Goal: Task Accomplishment & Management: Use online tool/utility

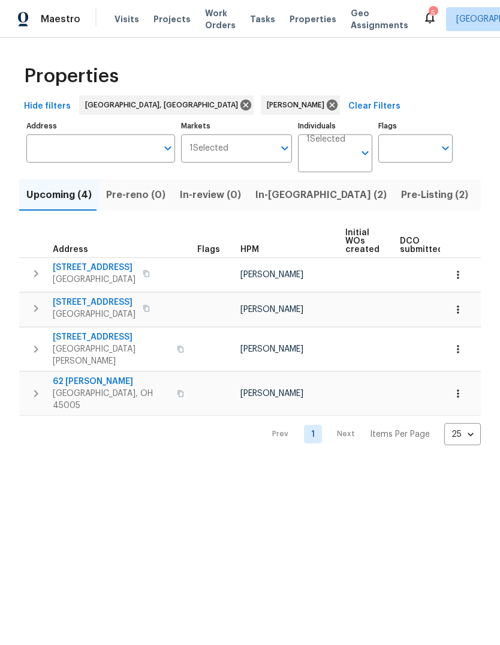
click at [483, 195] on span "Listed (4)" at bounding box center [506, 195] width 46 height 17
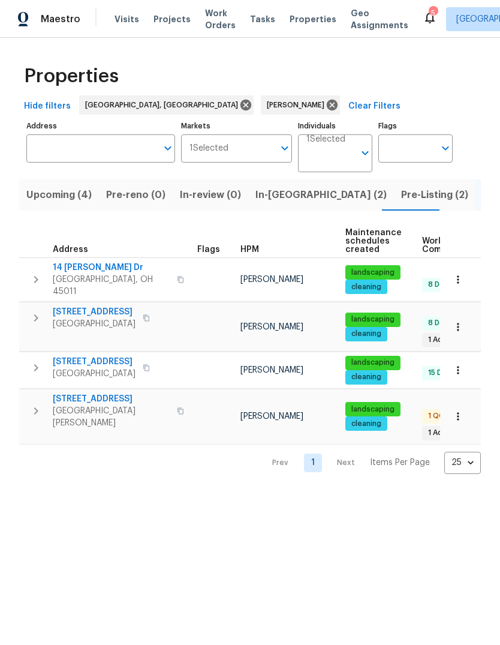
click at [86, 405] on span "West Chester, OH 45069" at bounding box center [111, 417] width 117 height 24
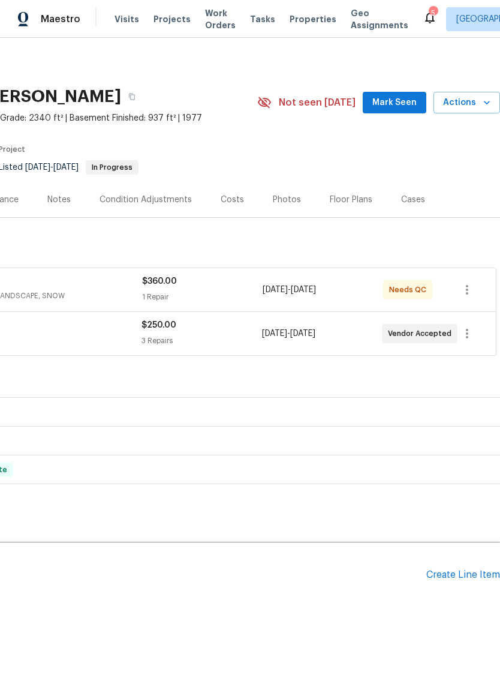
scroll to position [0, 178]
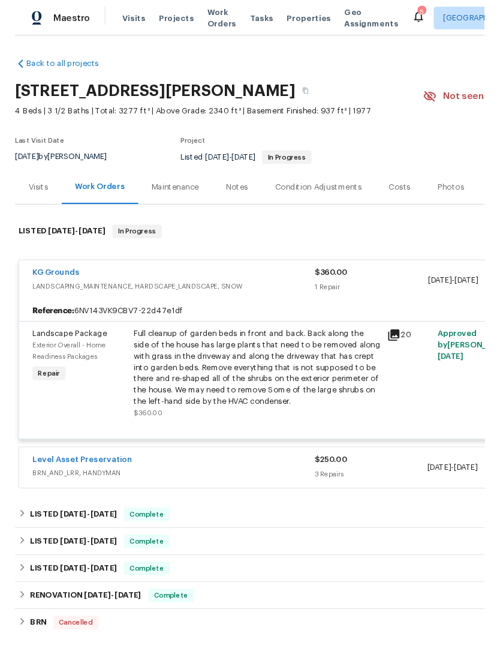
scroll to position [0, 0]
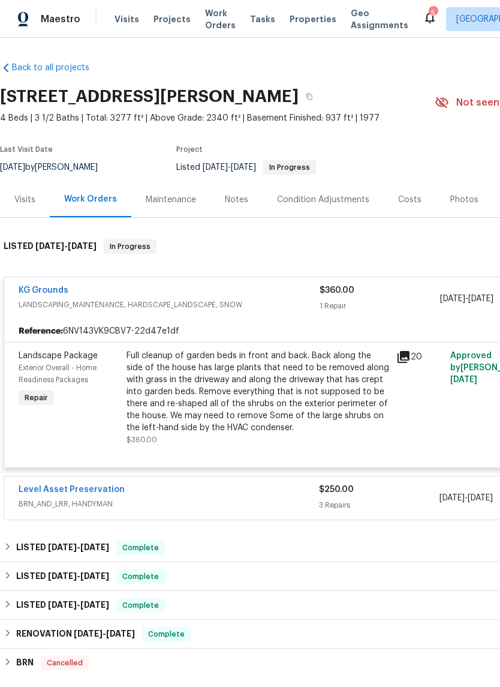
click at [184, 303] on span "LANDSCAPING_MAINTENANCE, HARDSCAPE_LANDSCAPE, SNOW" at bounding box center [169, 305] width 301 height 12
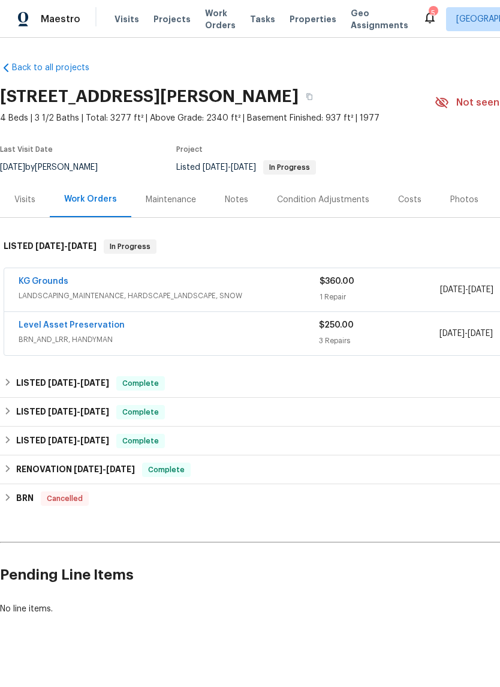
click at [190, 290] on span "LANDSCAPING_MAINTENANCE, HARDSCAPE_LANDSCAPE, SNOW" at bounding box center [169, 296] width 301 height 12
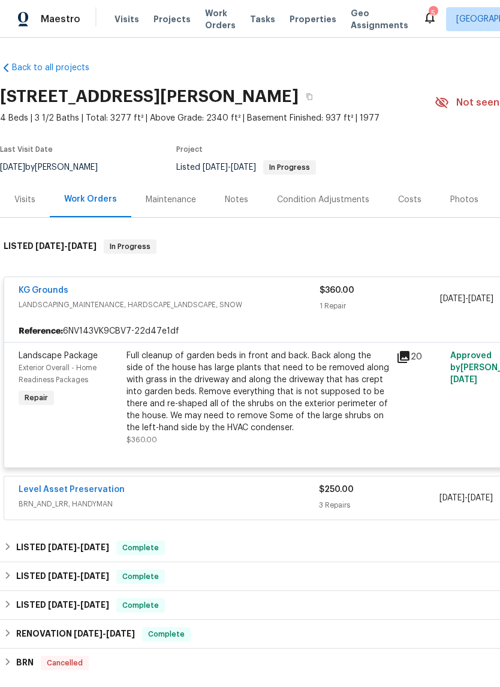
click at [273, 395] on div "Full cleanup of garden beds in front and back. Back along the side of the house…" at bounding box center [258, 392] width 263 height 84
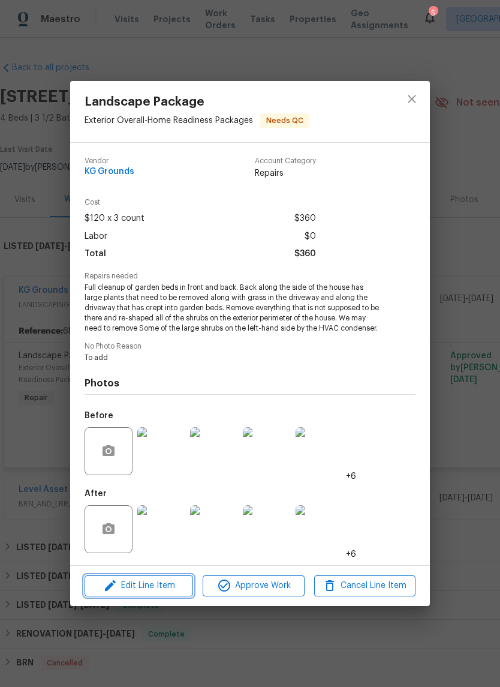
click at [168, 595] on button "Edit Line Item" at bounding box center [139, 585] width 109 height 21
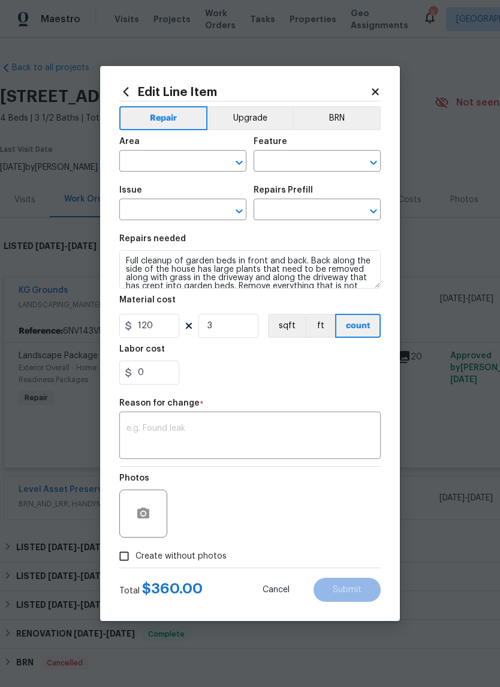
type input "Exterior Overall"
type input "Home Readiness Packages"
type input "Landscape Package"
type input "Initial landscaping package $120.00"
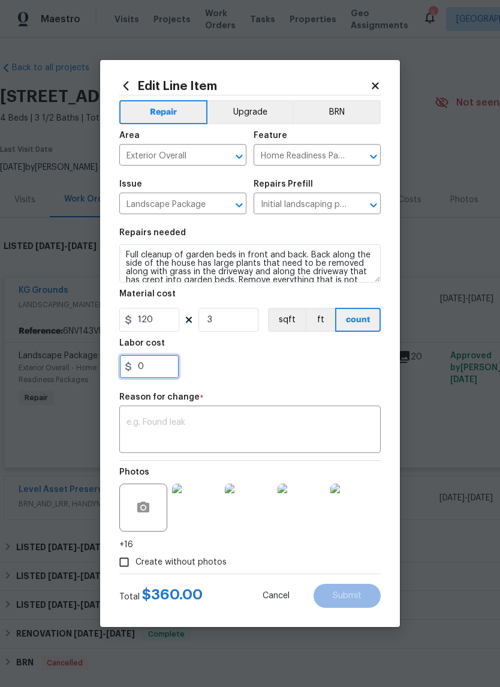
click at [170, 366] on input "0" at bounding box center [149, 366] width 60 height 24
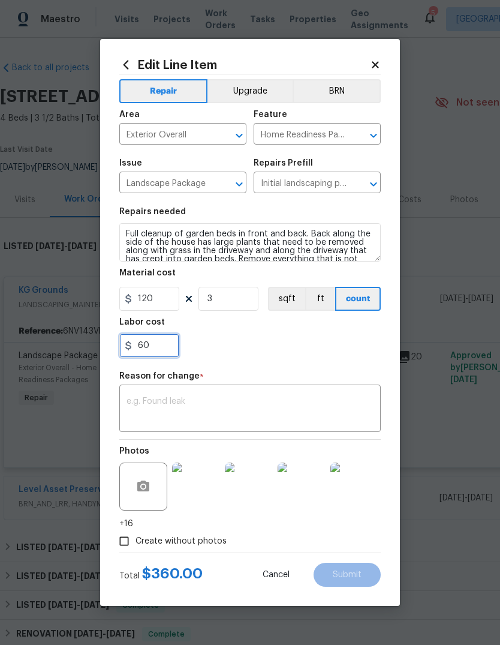
type input "60"
click at [133, 544] on input "Create without photos" at bounding box center [124, 541] width 23 height 23
click at [130, 543] on input "Create without photos" at bounding box center [124, 541] width 23 height 23
checkbox input "false"
click at [253, 419] on textarea at bounding box center [250, 409] width 247 height 25
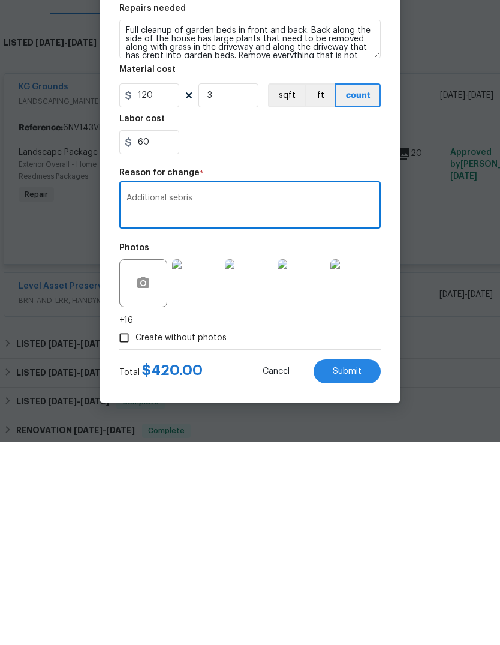
type textarea "Additional sebris"
click at [352, 563] on button "Submit" at bounding box center [347, 575] width 67 height 24
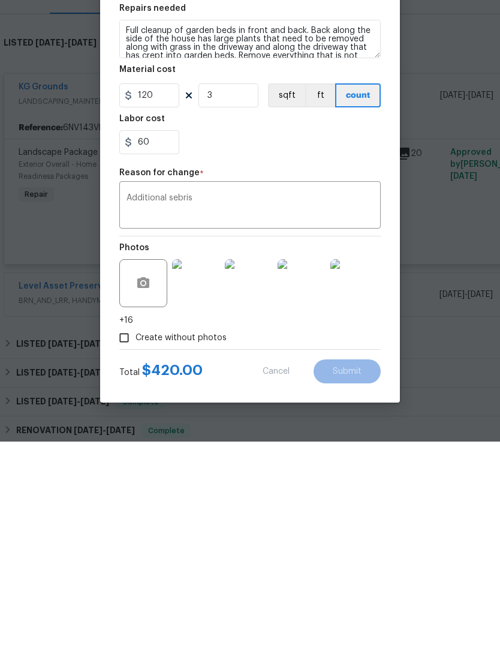
scroll to position [45, 0]
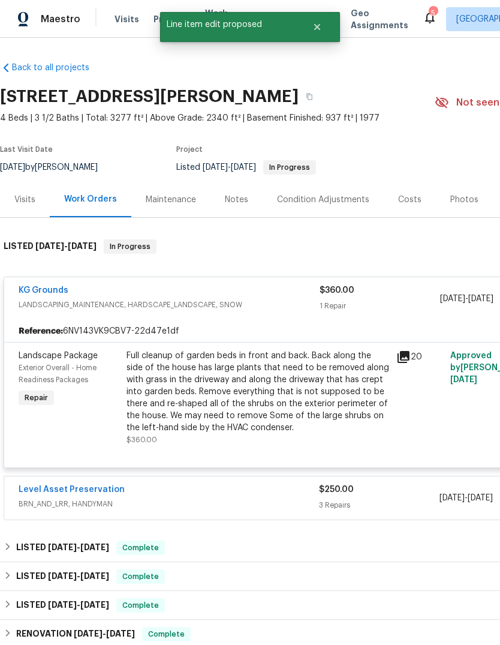
click at [369, 357] on div "Full cleanup of garden beds in front and back. Back along the side of the house…" at bounding box center [258, 392] width 263 height 84
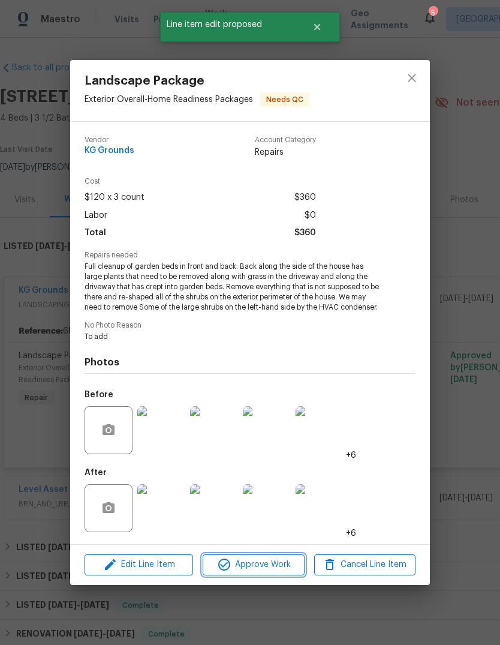
click at [258, 558] on button "Approve Work" at bounding box center [253, 564] width 101 height 21
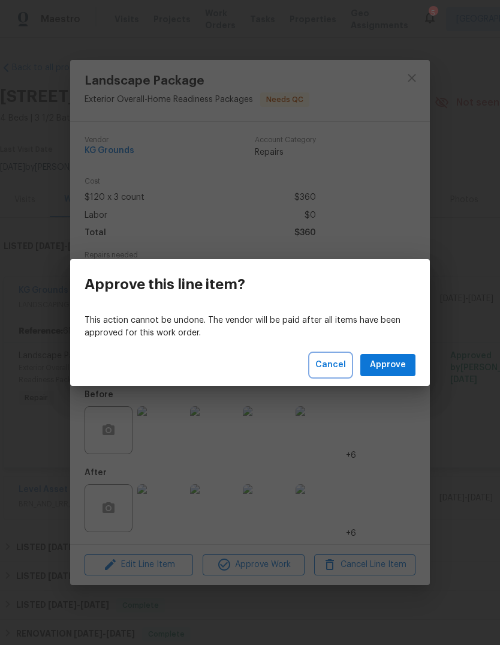
click at [338, 362] on span "Cancel" at bounding box center [330, 364] width 31 height 15
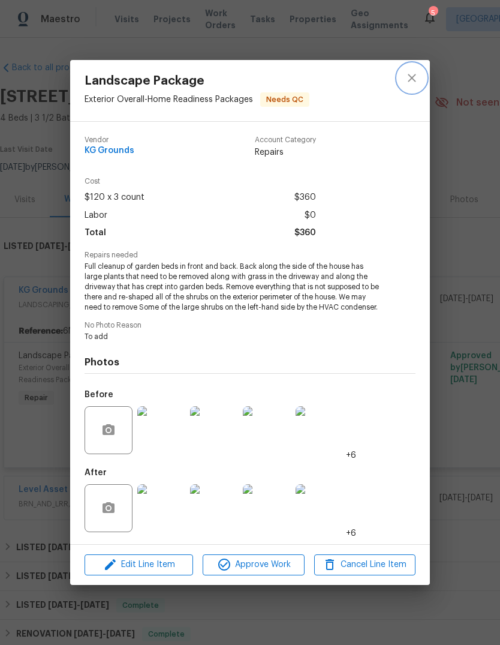
click at [413, 79] on icon "close" at bounding box center [412, 78] width 8 height 8
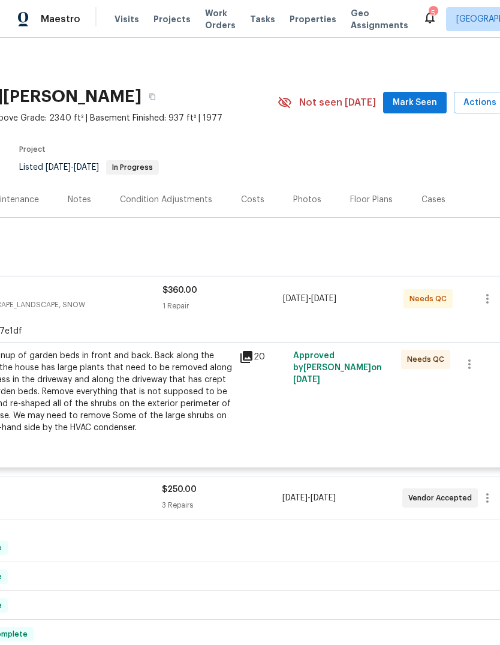
scroll to position [0, 155]
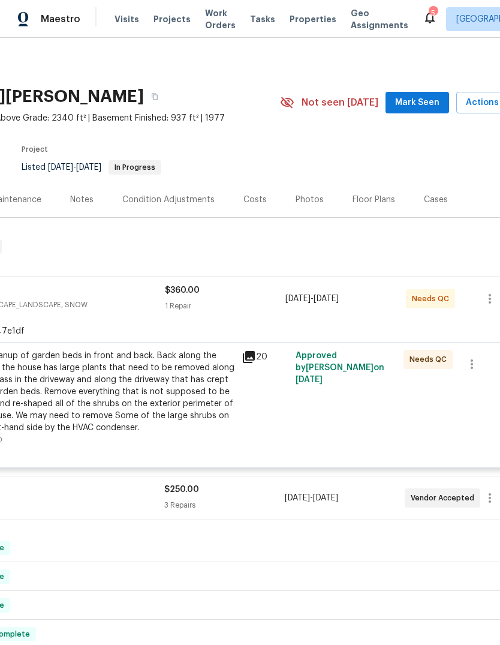
click at [103, 299] on span "LANDSCAPING_MAINTENANCE, HARDSCAPE_LANDSCAPE, SNOW" at bounding box center [14, 305] width 301 height 12
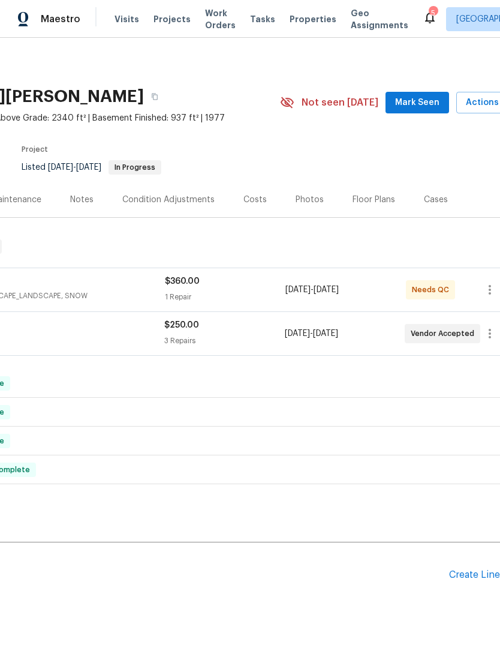
click at [100, 275] on div "KG Grounds" at bounding box center [14, 282] width 301 height 14
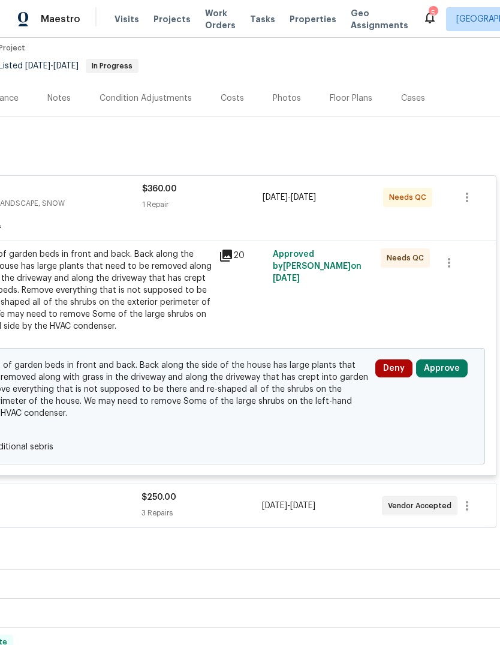
scroll to position [101, 178]
click at [441, 359] on button "Approve" at bounding box center [442, 368] width 52 height 18
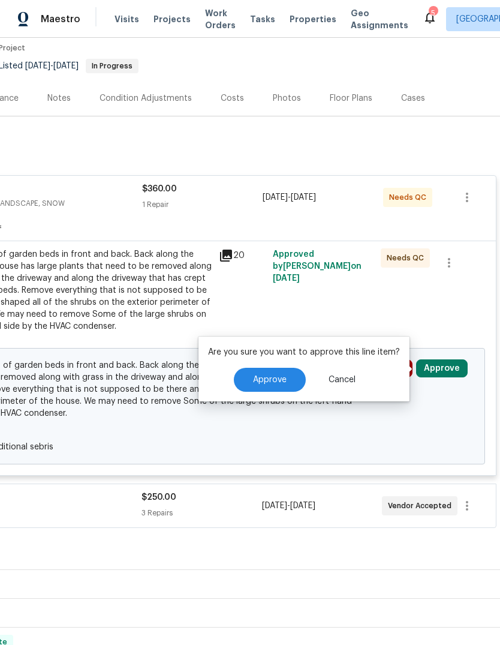
click at [279, 375] on span "Approve" at bounding box center [270, 379] width 34 height 9
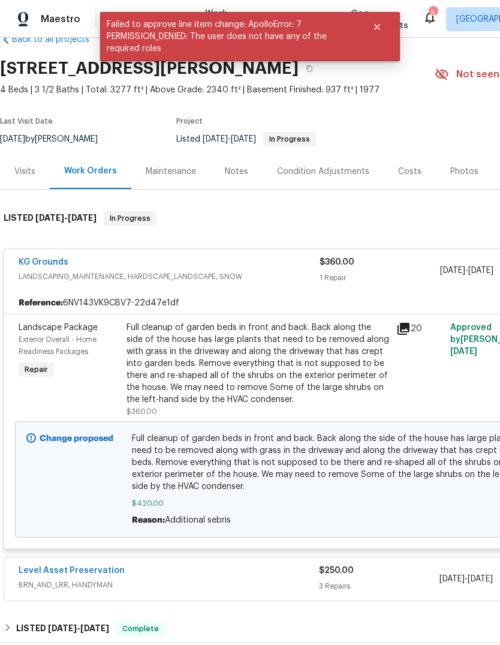
scroll to position [19, -5]
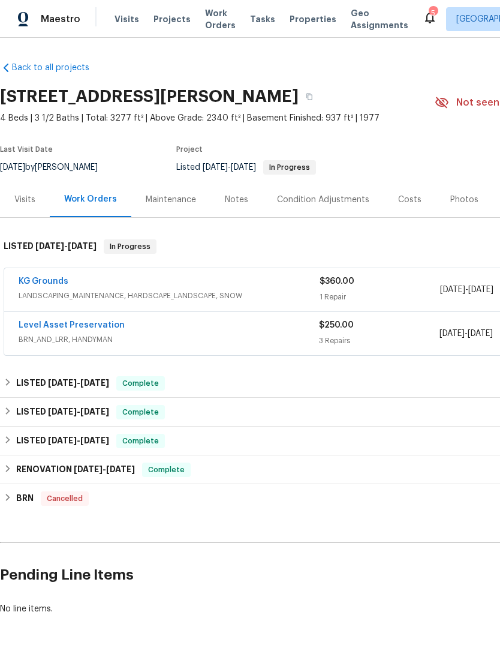
click at [43, 285] on link "KG Grounds" at bounding box center [44, 281] width 50 height 8
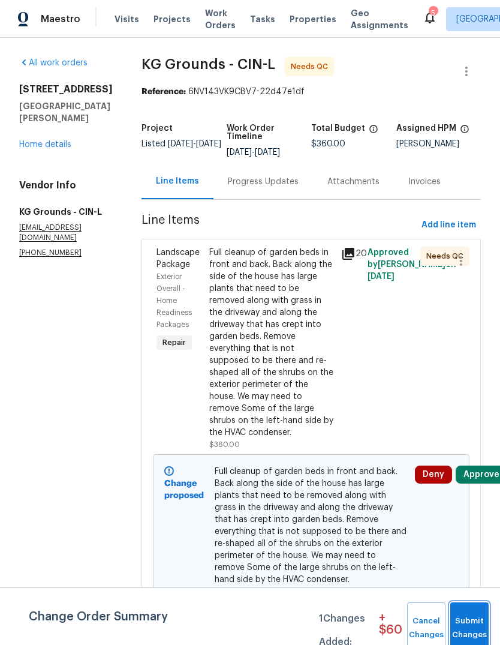
click at [480, 614] on button "Submit Changes" at bounding box center [469, 628] width 38 height 52
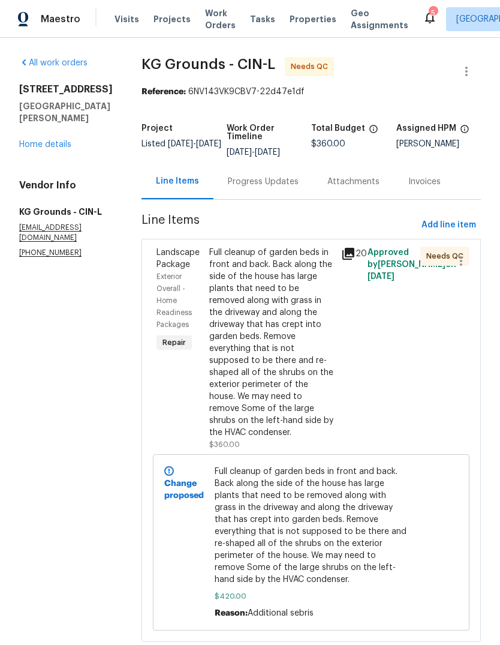
click at [293, 276] on div "Full cleanup of garden beds in front and back. Back along the side of the house…" at bounding box center [271, 342] width 125 height 192
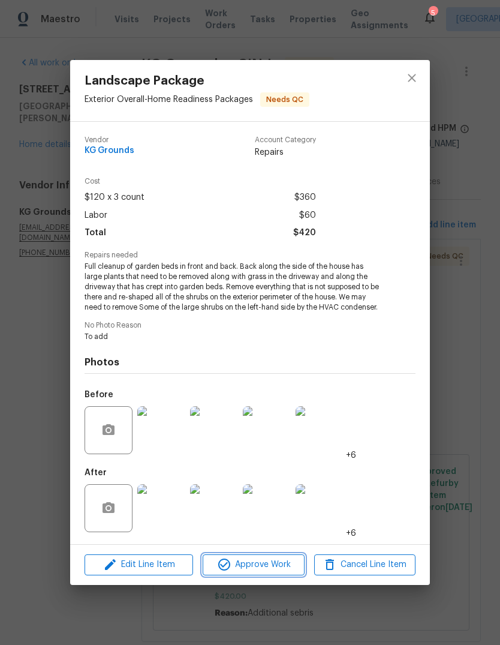
click at [269, 560] on span "Approve Work" at bounding box center [253, 564] width 94 height 15
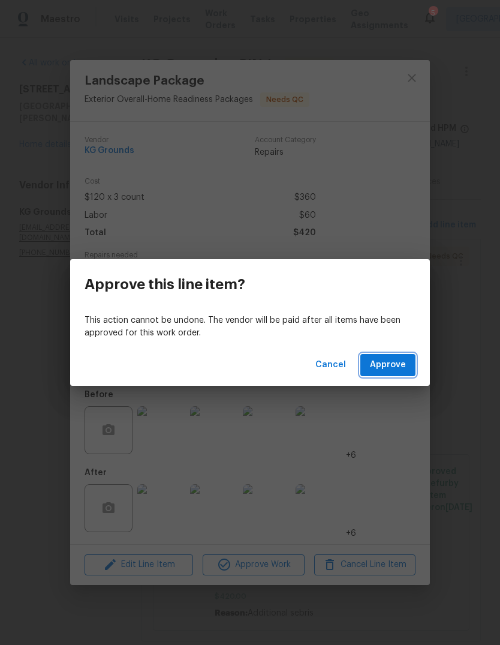
click at [387, 363] on span "Approve" at bounding box center [388, 364] width 36 height 15
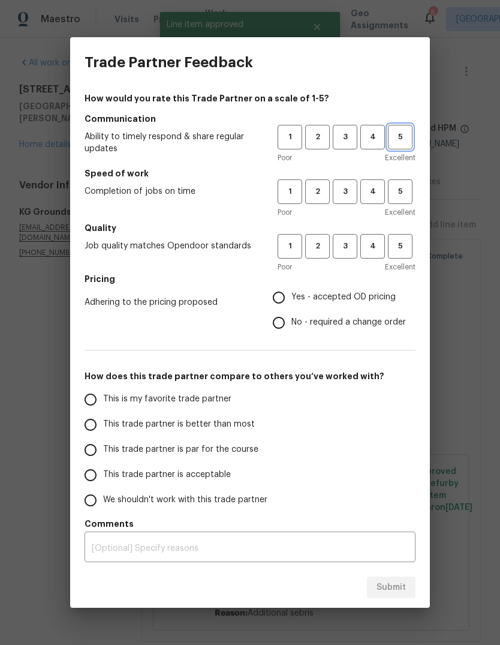
click at [404, 127] on button "5" at bounding box center [400, 137] width 25 height 25
click at [411, 181] on button "5" at bounding box center [400, 191] width 25 height 25
click at [406, 227] on h5 "Quality" at bounding box center [250, 228] width 331 height 12
click at [407, 236] on button "5" at bounding box center [400, 246] width 25 height 25
click at [291, 293] on input "Yes - accepted OD pricing" at bounding box center [278, 297] width 25 height 25
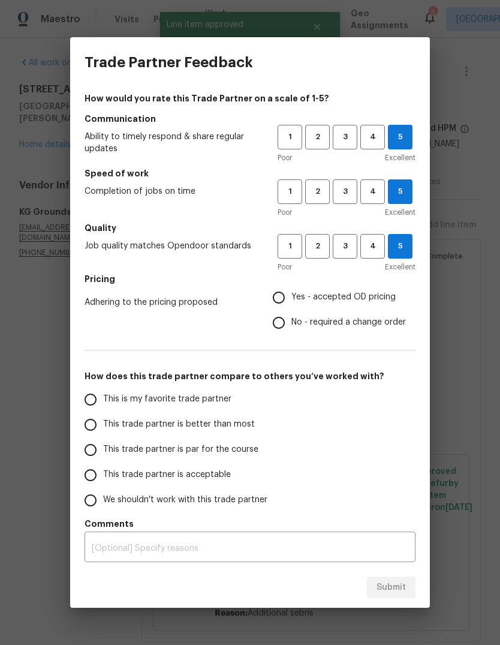
radio input "true"
click at [100, 394] on input "This is my favorite trade partner" at bounding box center [90, 399] width 25 height 25
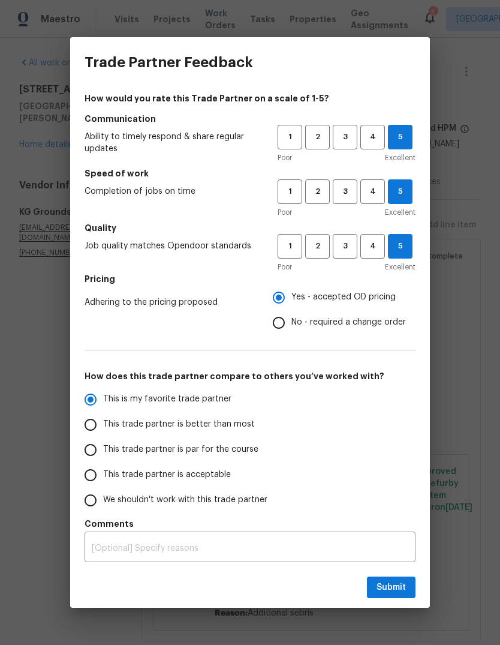
click at [392, 605] on div "Submit" at bounding box center [250, 587] width 360 height 41
click at [399, 588] on span "Submit" at bounding box center [391, 587] width 29 height 15
radio input "true"
